Goal: Task Accomplishment & Management: Manage account settings

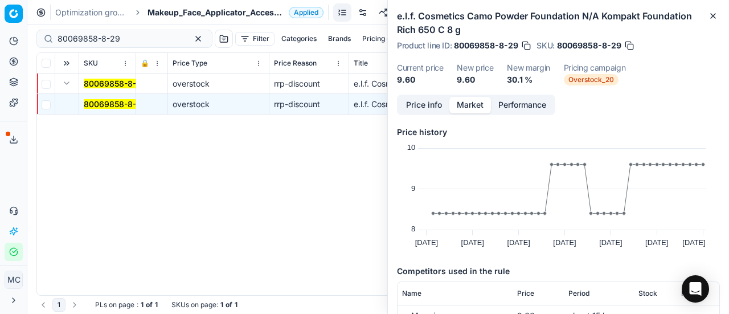
scroll to position [80, 0]
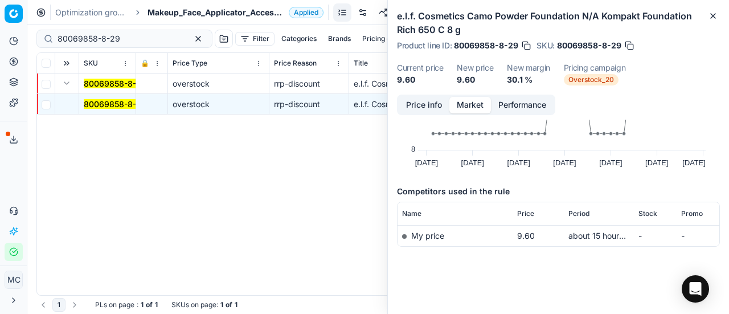
click at [693, 41] on div "Product line ID : 80069858-8-29 SKU : 80069858-8-29" at bounding box center [558, 45] width 323 height 11
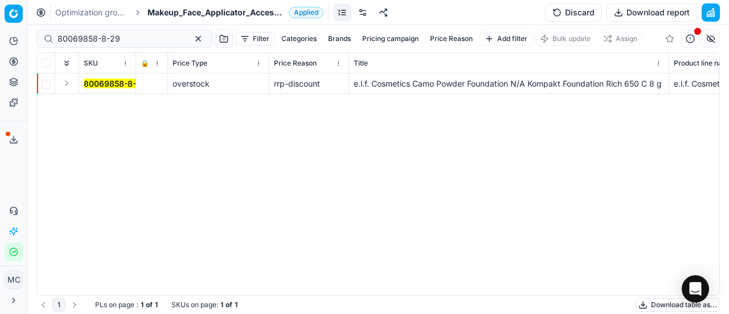
click at [682, 195] on div "80069858-8-29 overstock rrp-discount e.l.f. Cosmetics Camo Powder Foundation N/…" at bounding box center [378, 185] width 683 height 222
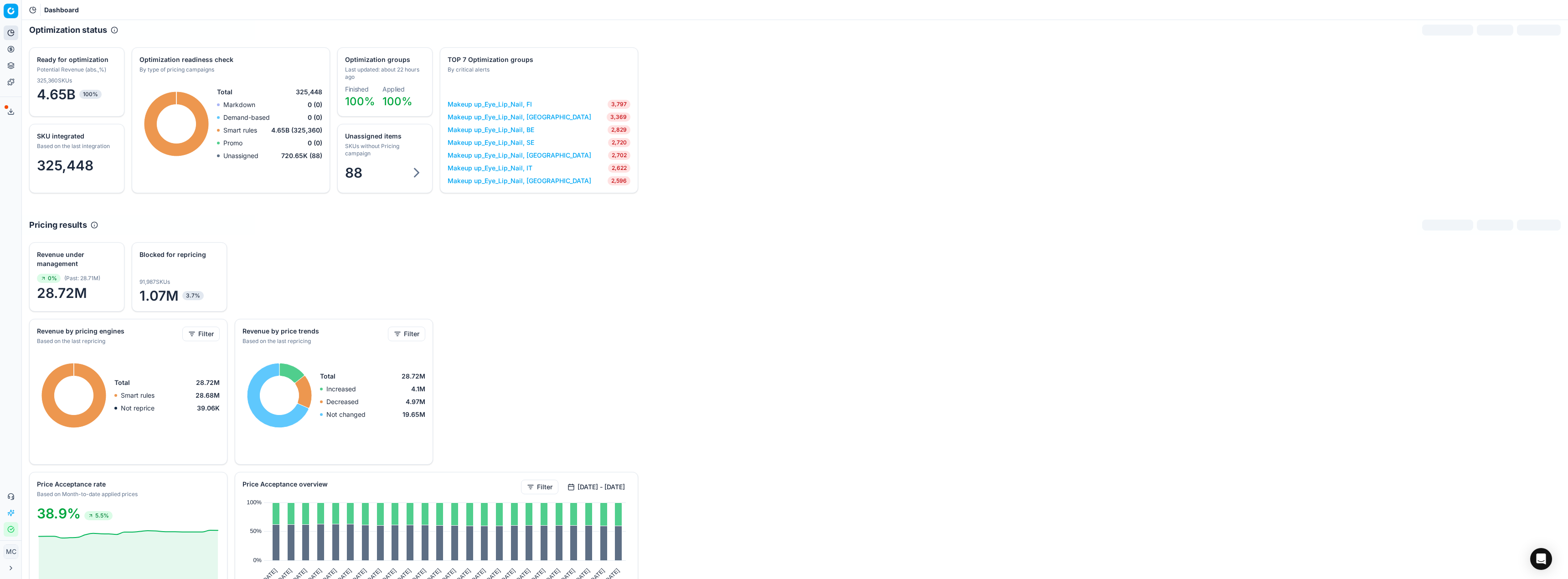
click at [0, 438] on div "Analytics Pricing Product portfolio Templates Export service 16 Contact support…" at bounding box center [10, 281] width 22 height 519
click at [782, 368] on div "Revenue under management 0% ( Past : 28.71M ) 28.72M Blocked for repricing Sorr…" at bounding box center [794, 506] width 1546 height 543
drag, startPoint x: 55, startPoint y: 70, endPoint x: 58, endPoint y: 66, distance: 5.0
click at [55, 70] on link "Optimization groups" at bounding box center [87, 66] width 106 height 13
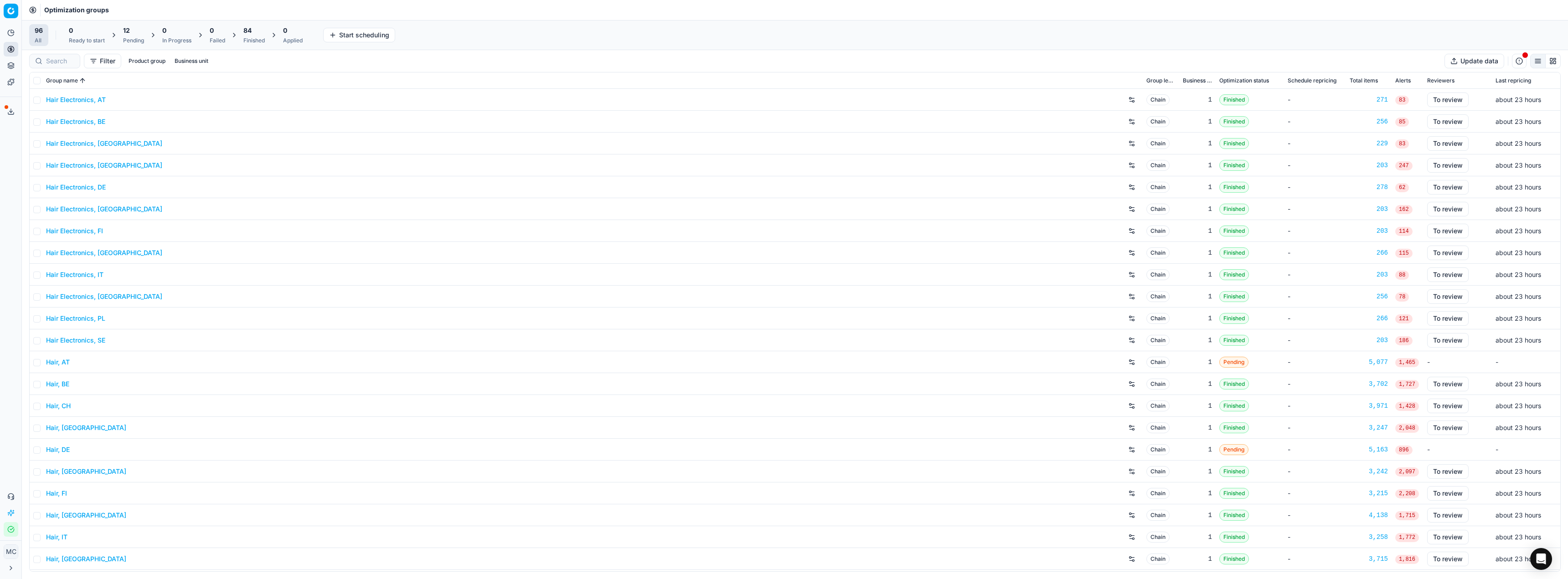
click at [252, 32] on span "84" at bounding box center [247, 30] width 8 height 9
click at [98, 96] on link "Hair Electronics, AT" at bounding box center [76, 99] width 60 height 9
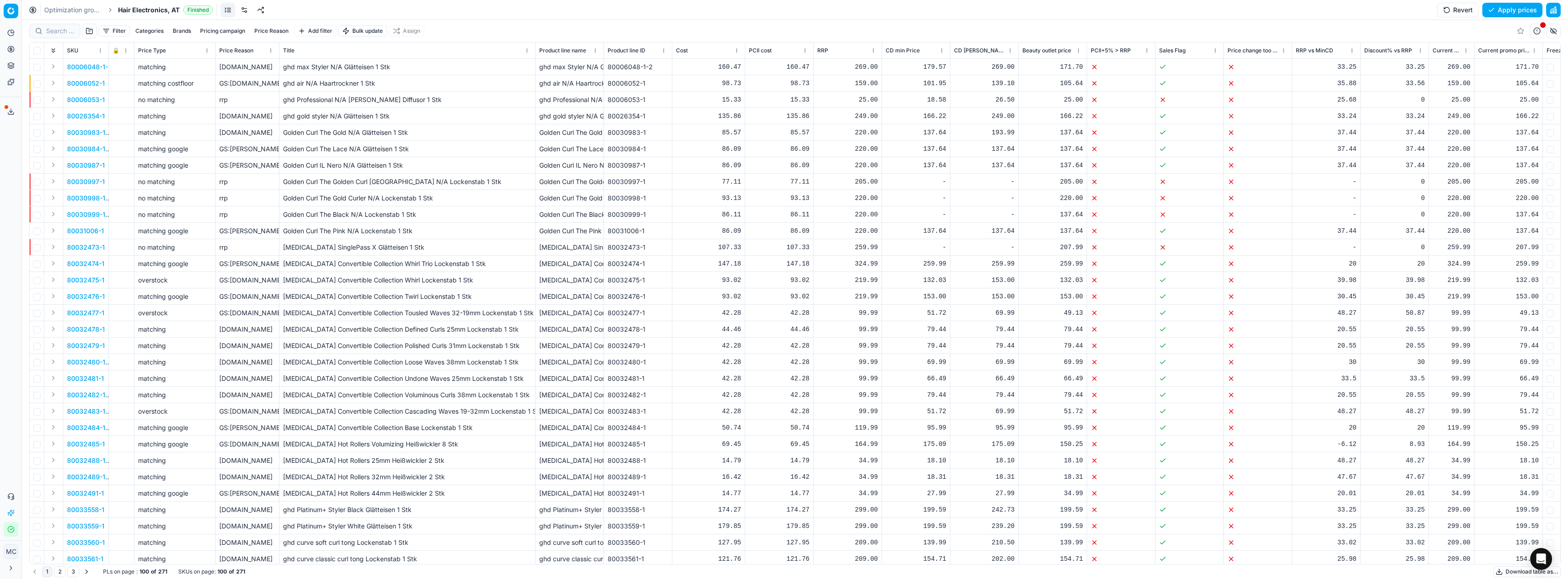
click at [239, 10] on link at bounding box center [244, 10] width 14 height 14
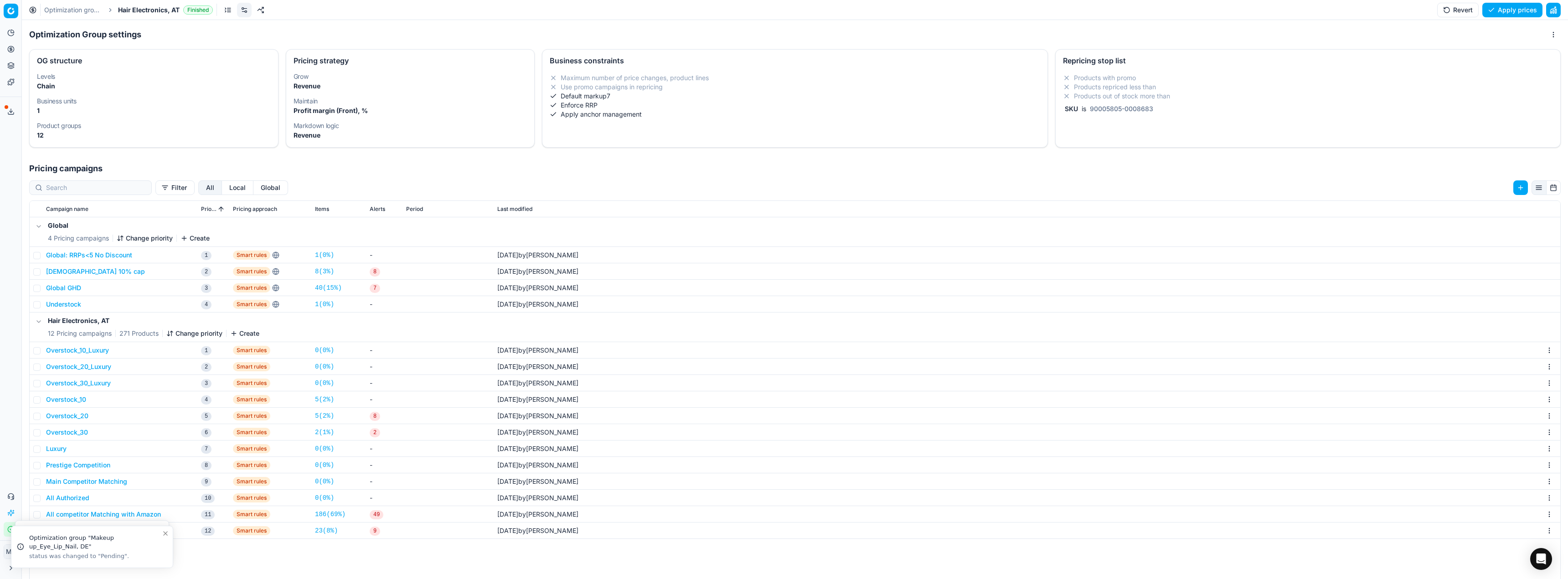
click at [73, 14] on link "Optimization groups" at bounding box center [73, 10] width 58 height 9
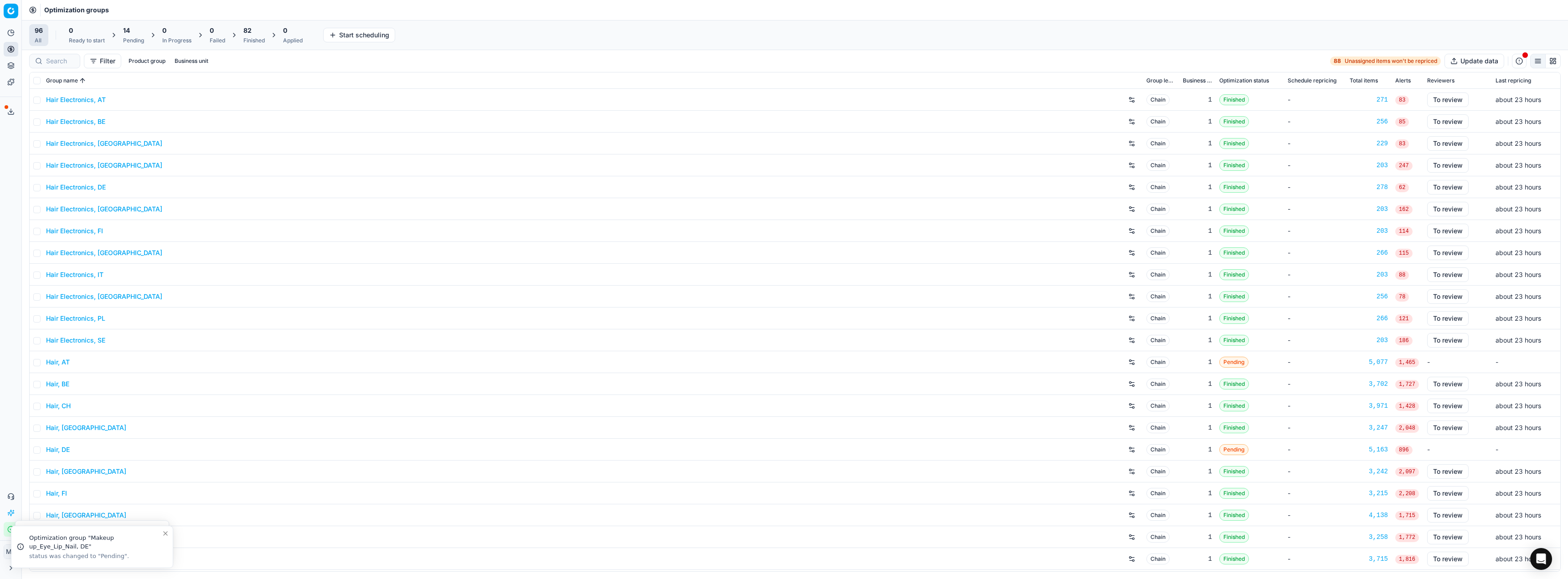
click at [146, 28] on div "14 Pending" at bounding box center [134, 34] width 32 height 22
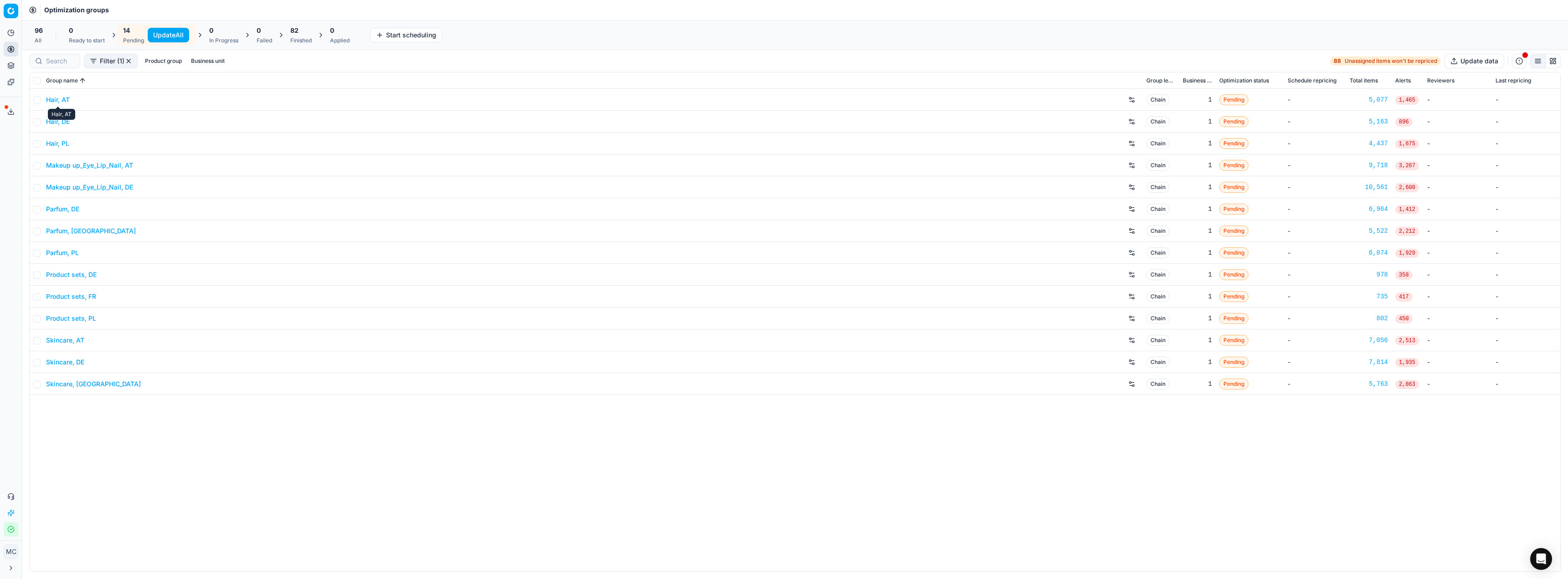
click at [62, 98] on link "Hair, AT" at bounding box center [58, 99] width 24 height 9
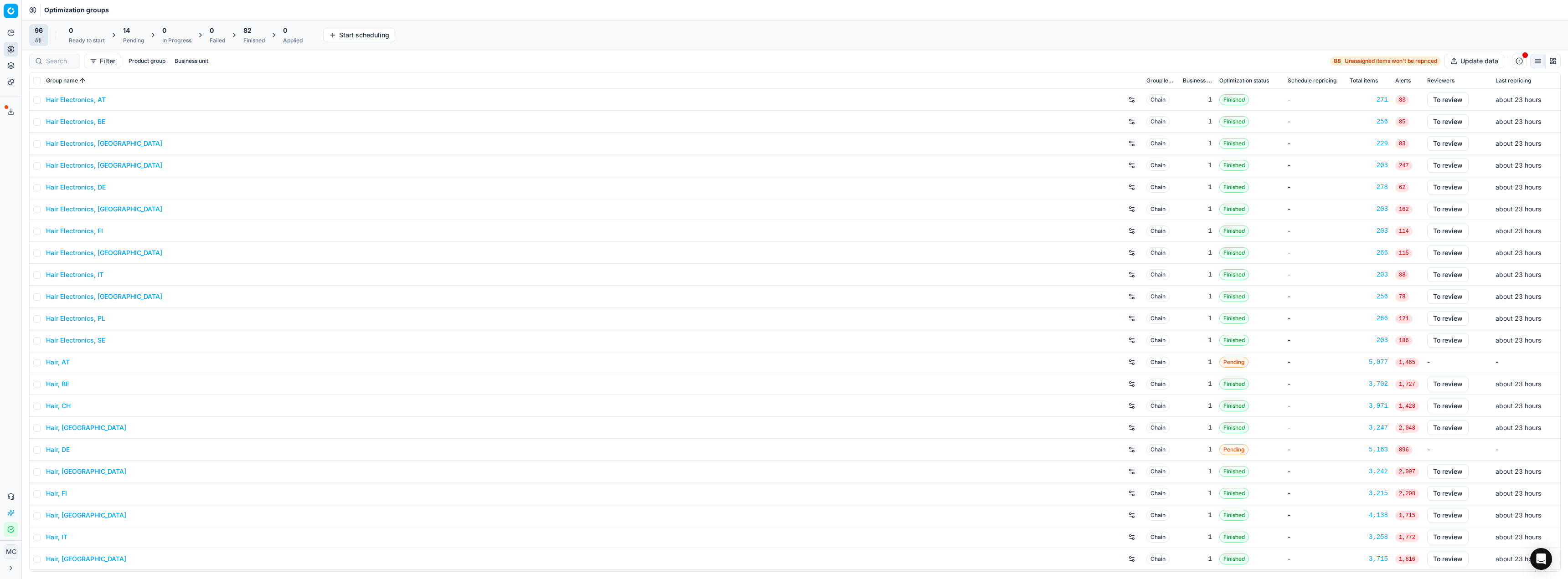
click at [122, 26] on div "14 Pending" at bounding box center [134, 34] width 32 height 22
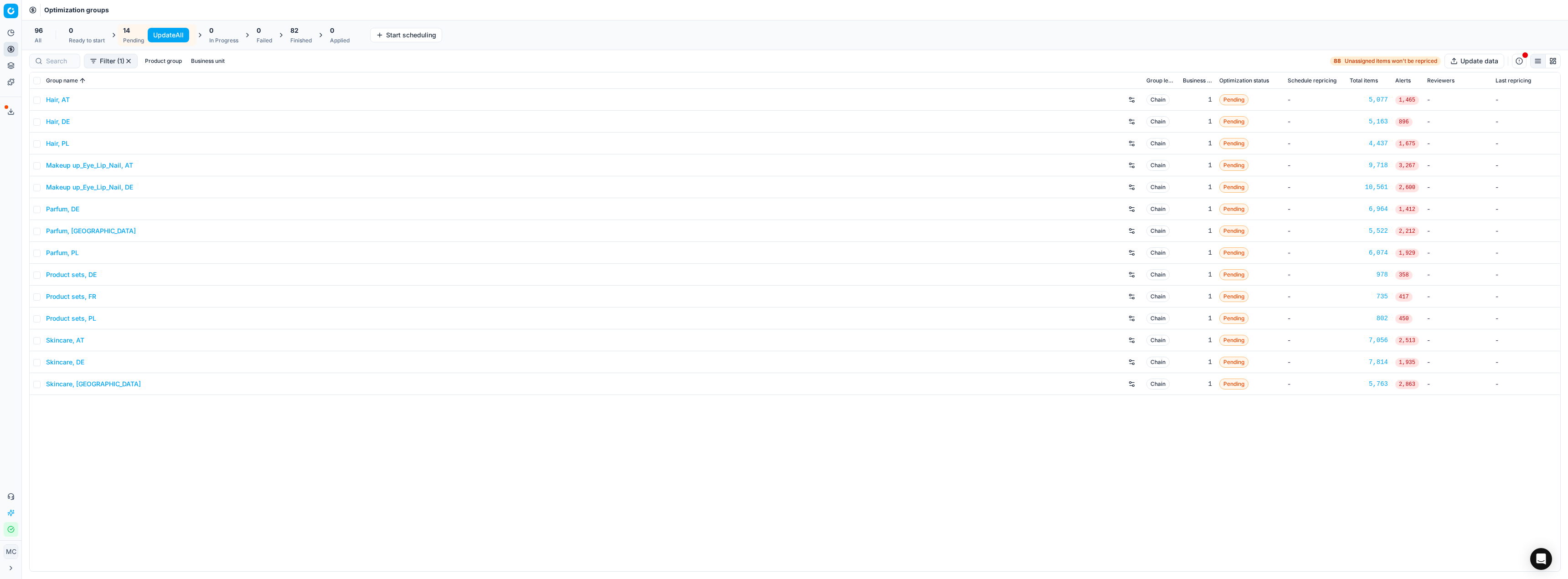
click at [286, 30] on div "96 All 0 Ready to start 14 Pending Update All 0 In Progress 0 Failed 82 Finishe…" at bounding box center [191, 34] width 326 height 22
click at [298, 35] on div "82 Finished" at bounding box center [301, 34] width 22 height 18
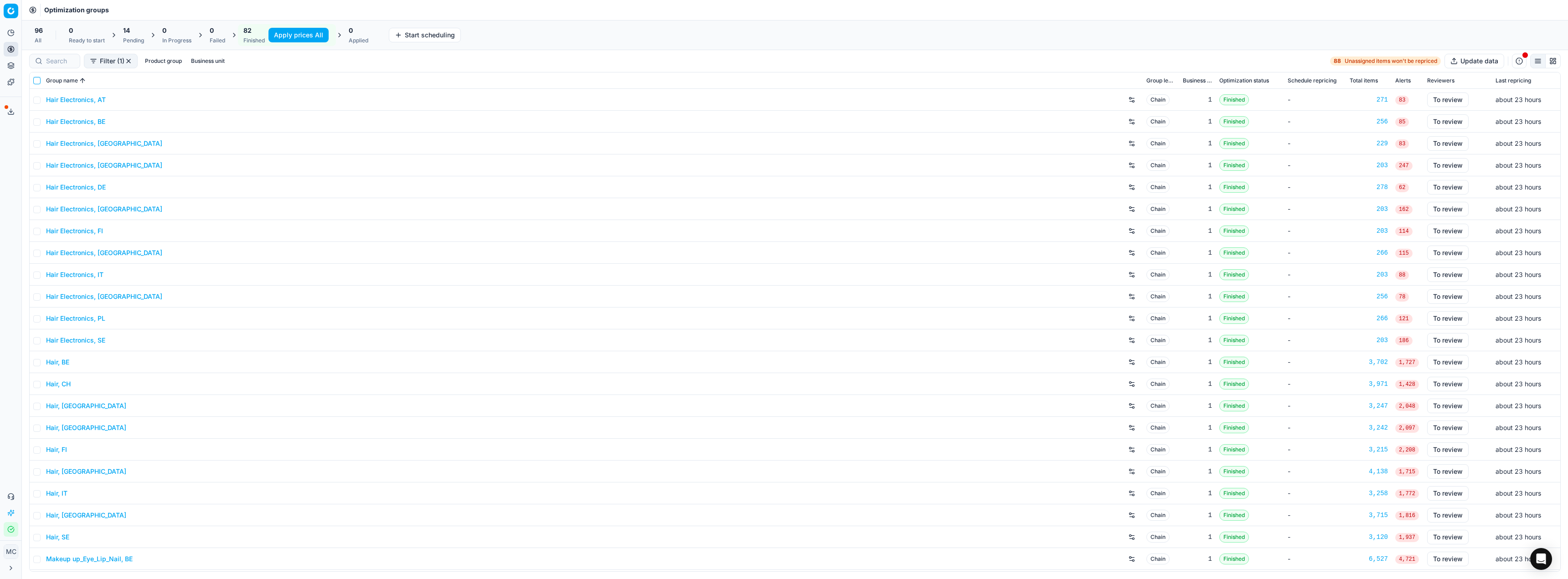
click at [34, 80] on input "checkbox" at bounding box center [37, 80] width 7 height 7
checkbox input "true"
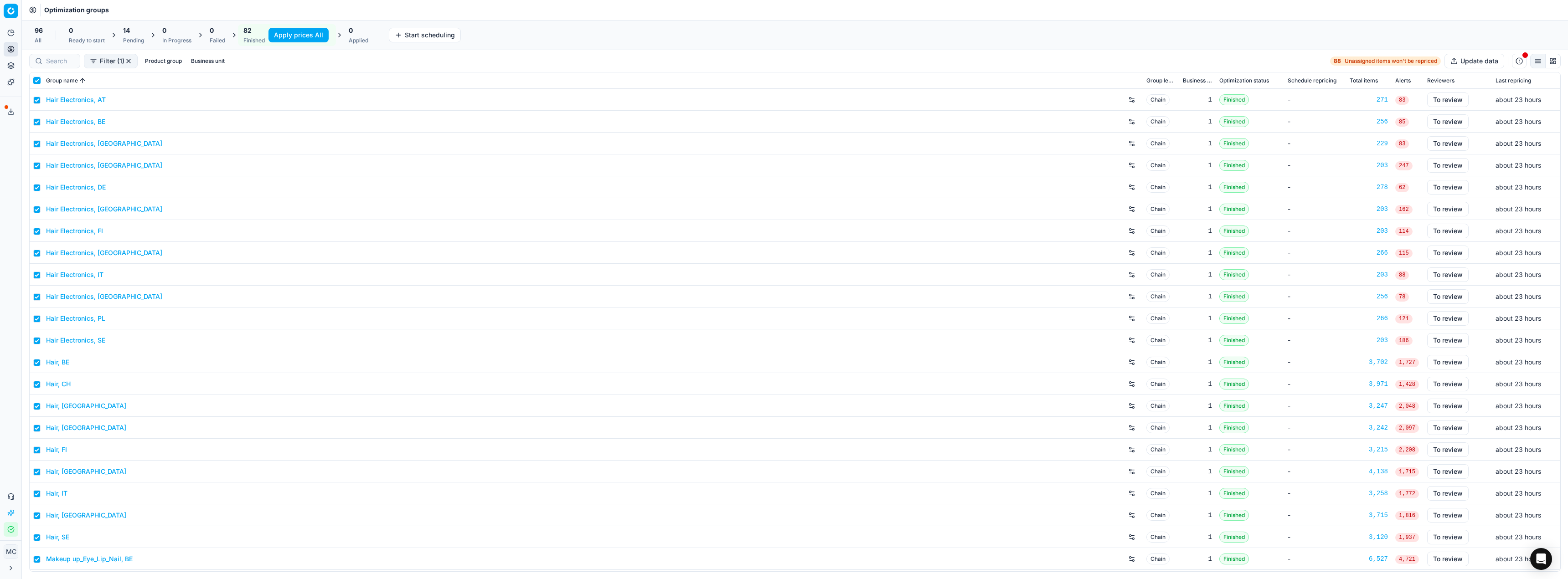
checkbox input "true"
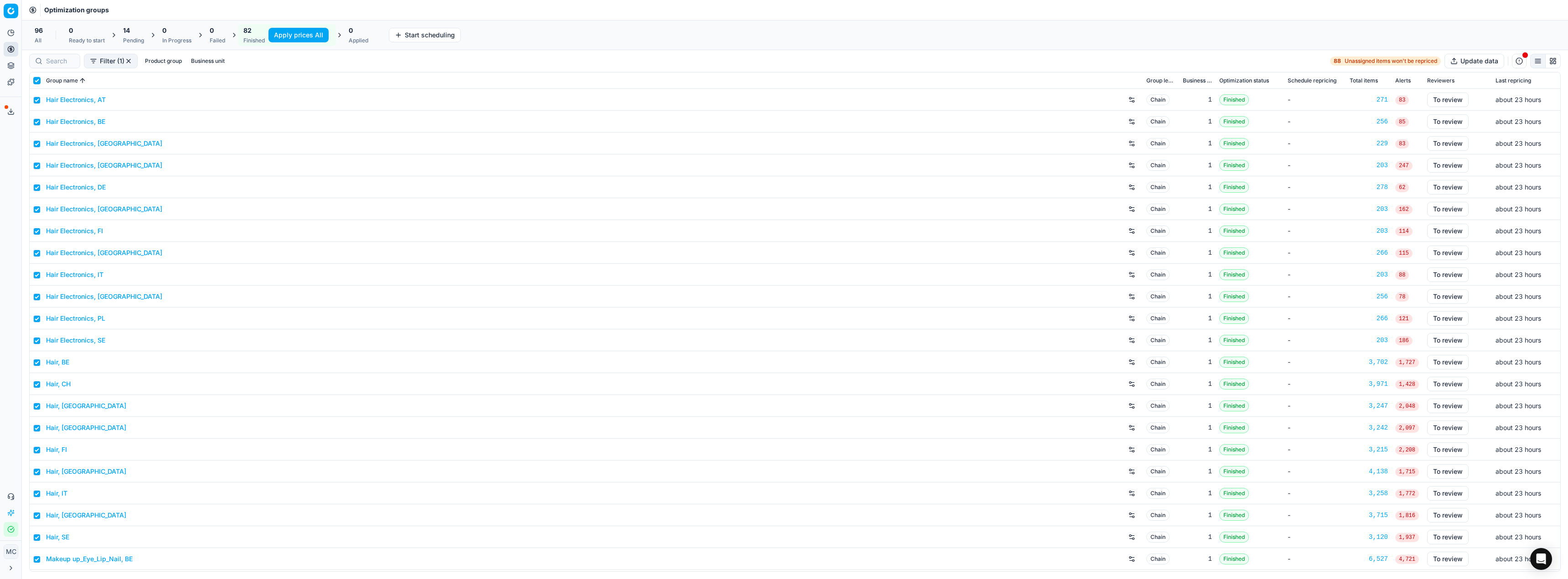
checkbox input "true"
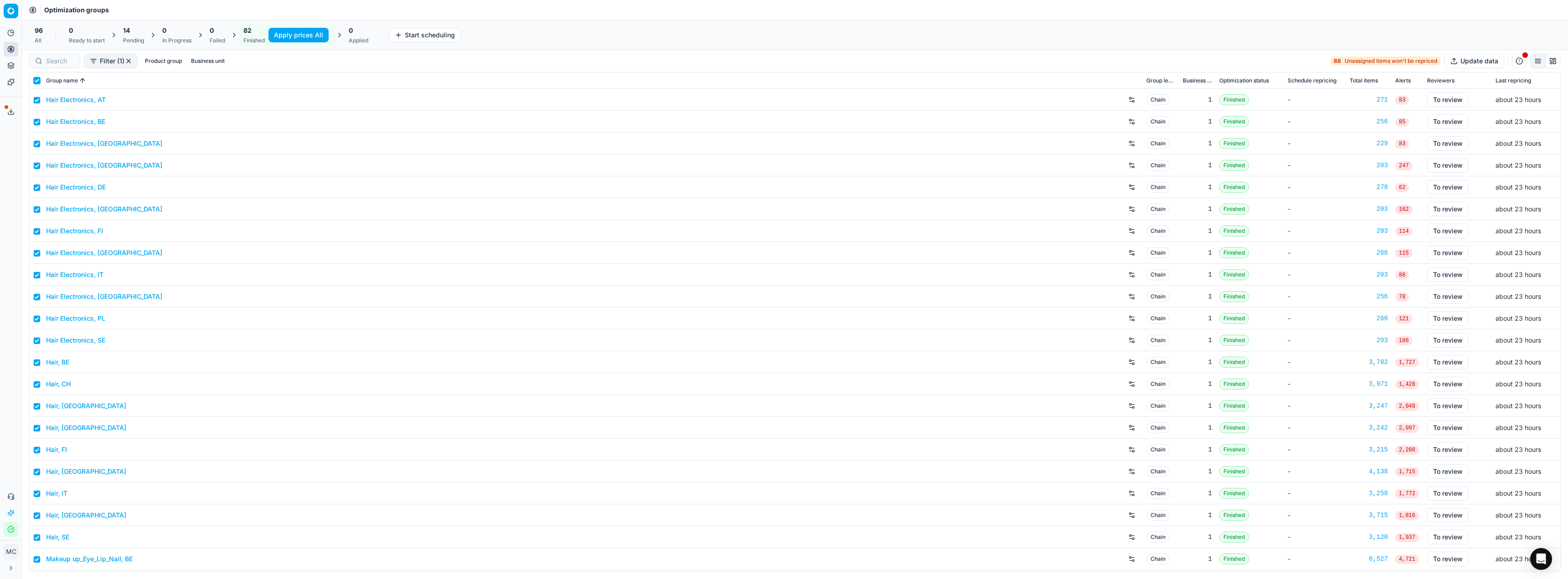
checkbox input "true"
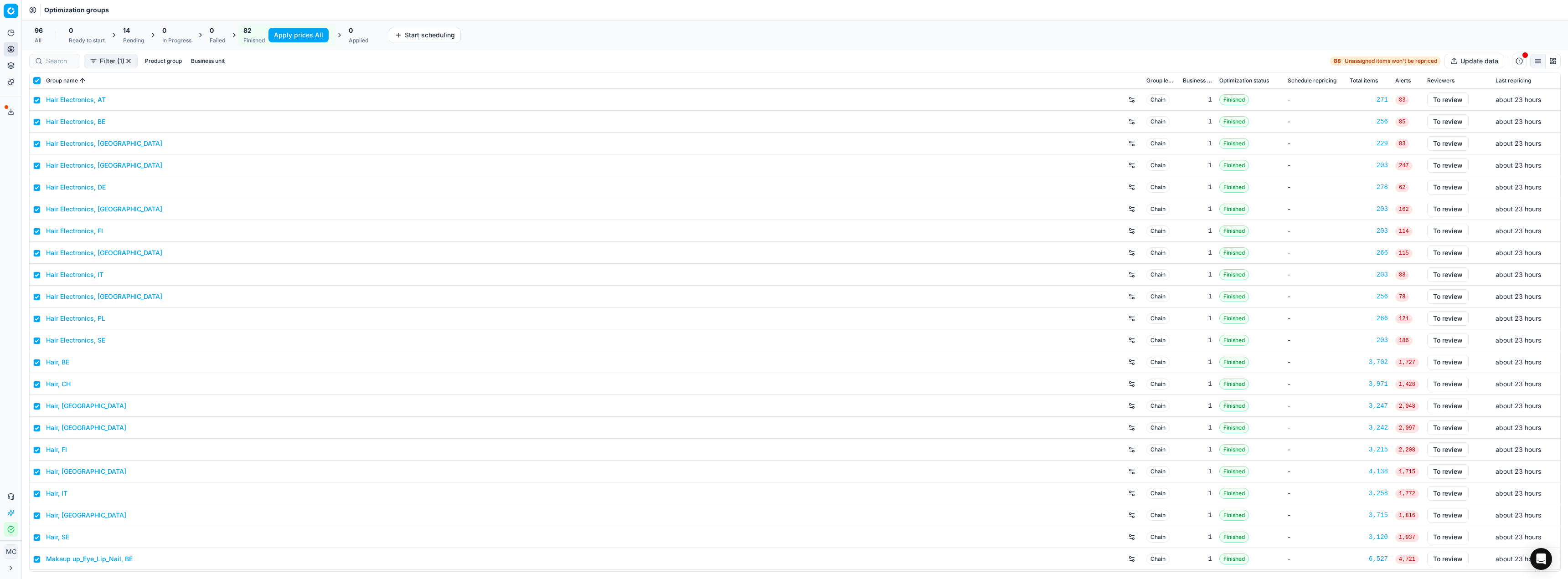
checkbox input "true"
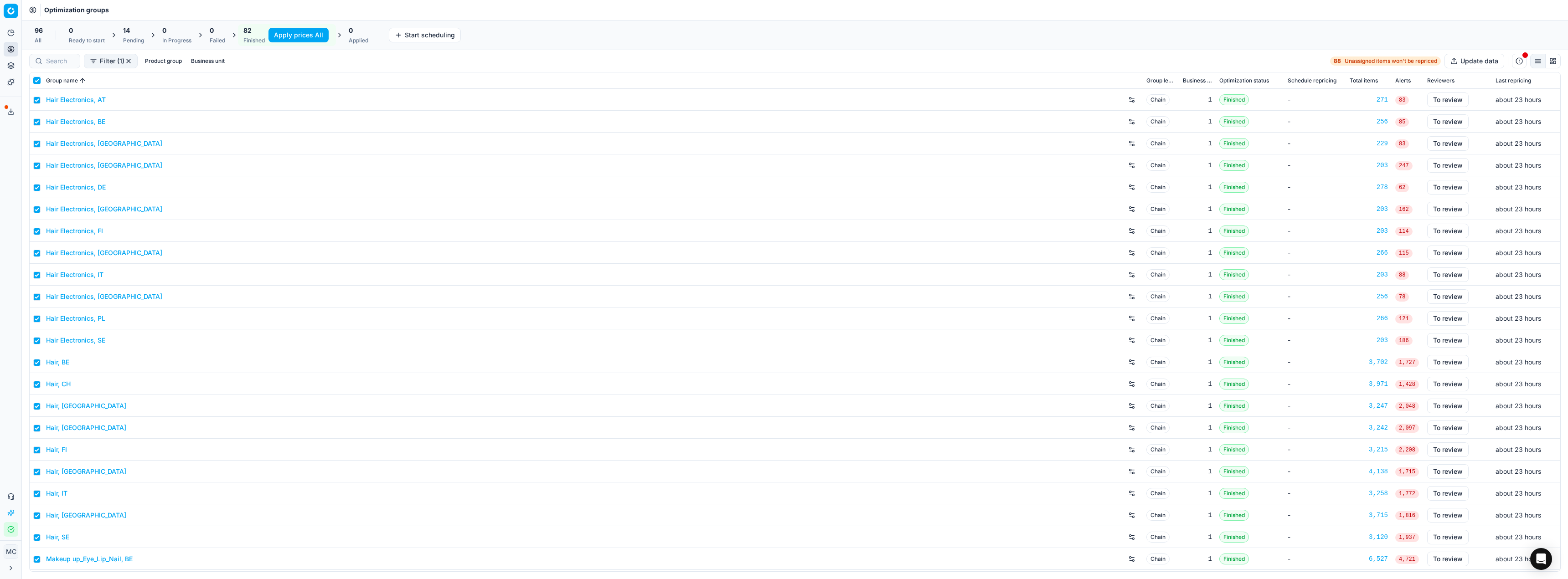
checkbox input "true"
